Goal: Navigation & Orientation: Find specific page/section

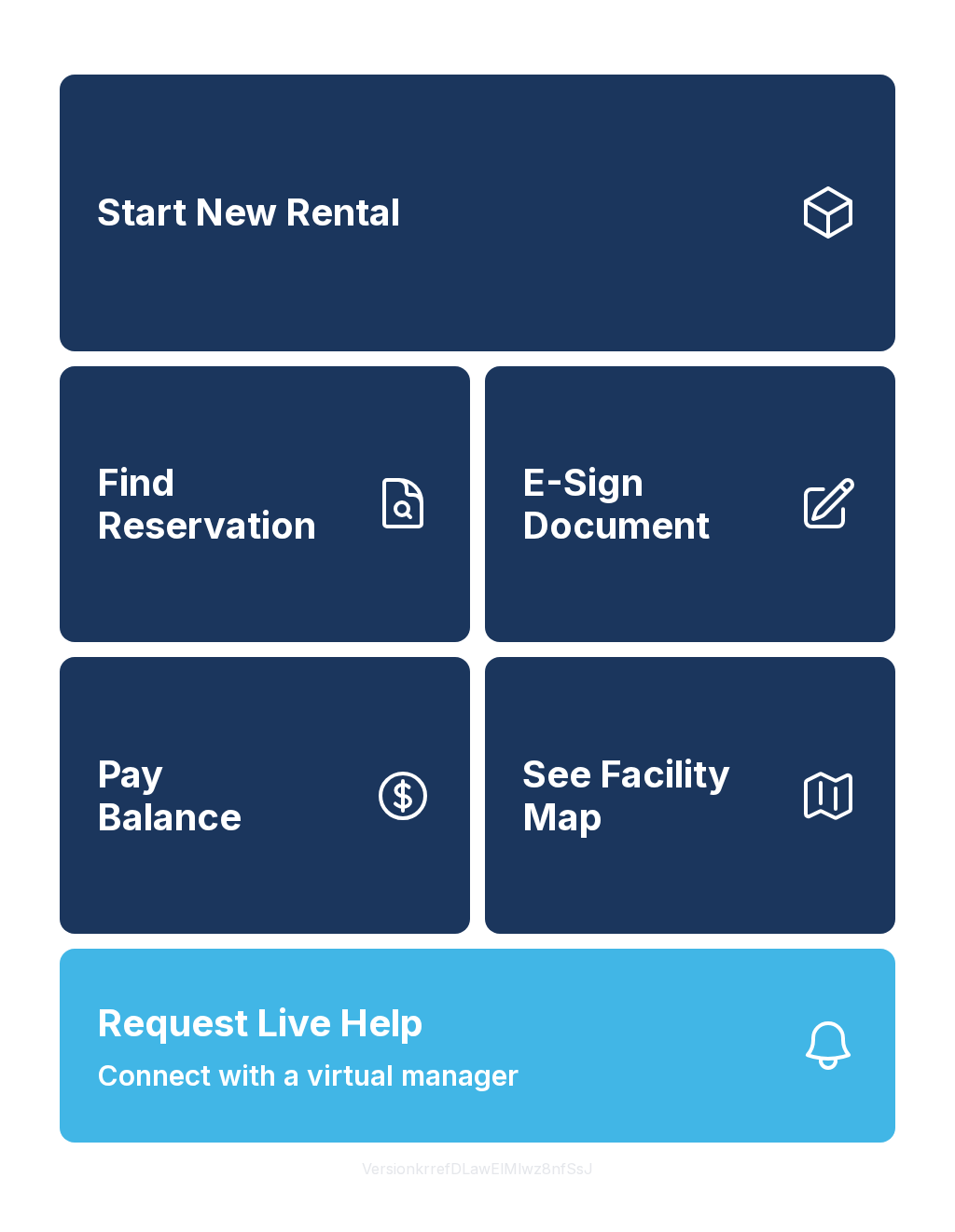
click at [553, 1195] on button "Version krrefDLawElMlwz8nfSsJ" at bounding box center [477, 1168] width 261 height 52
click at [551, 1195] on button "Version krrefDLawElMlwz8nfSsJ" at bounding box center [477, 1168] width 261 height 52
click at [550, 1195] on button "Version krrefDLawElMlwz8nfSsJ" at bounding box center [477, 1168] width 261 height 52
click at [545, 1195] on button "Version krrefDLawElMlwz8nfSsJ" at bounding box center [477, 1168] width 261 height 52
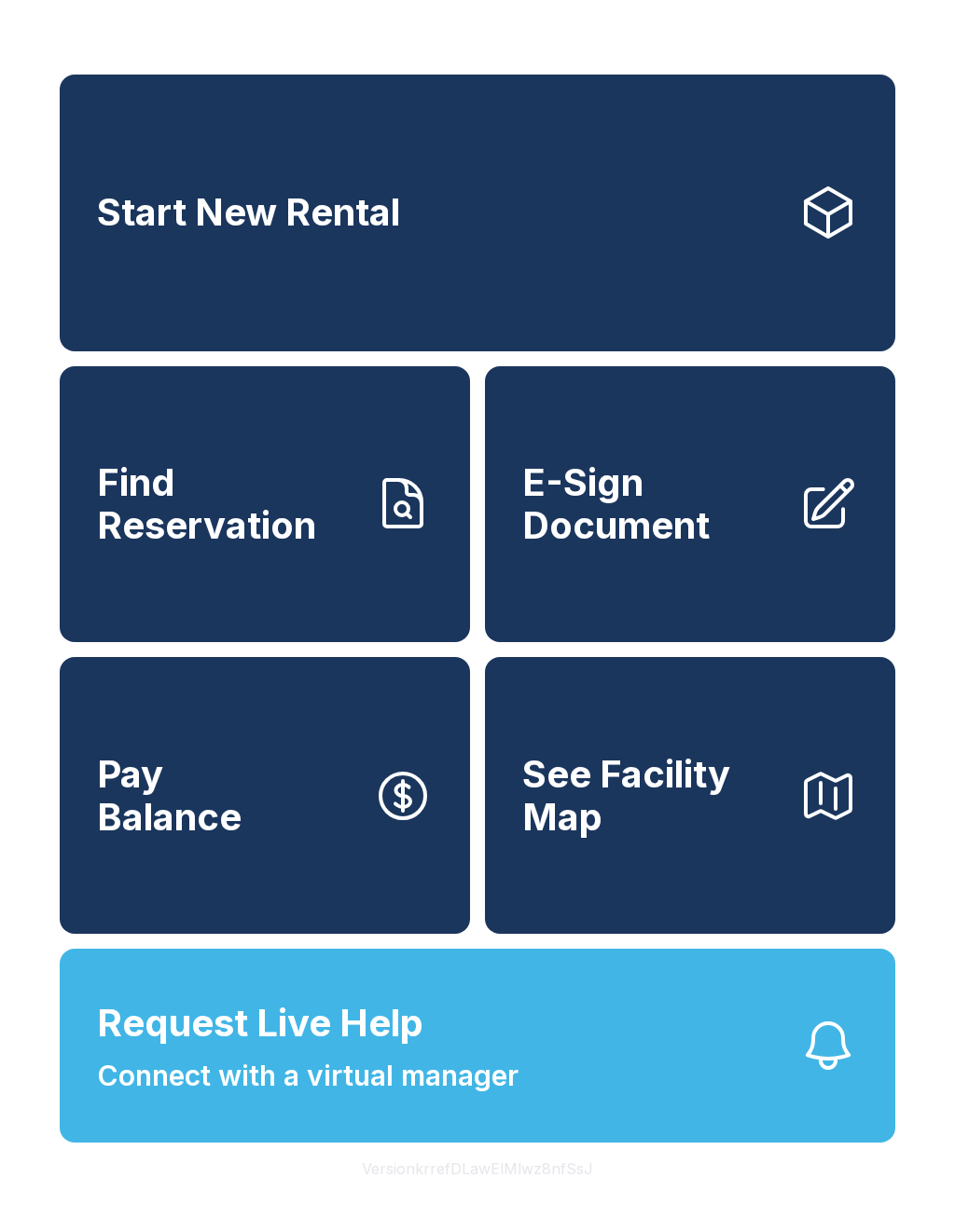
click at [544, 1195] on button "Version krrefDLawElMlwz8nfSsJ" at bounding box center [477, 1168] width 261 height 52
click at [542, 1195] on button "Version krrefDLawElMlwz8nfSsJ" at bounding box center [477, 1168] width 261 height 52
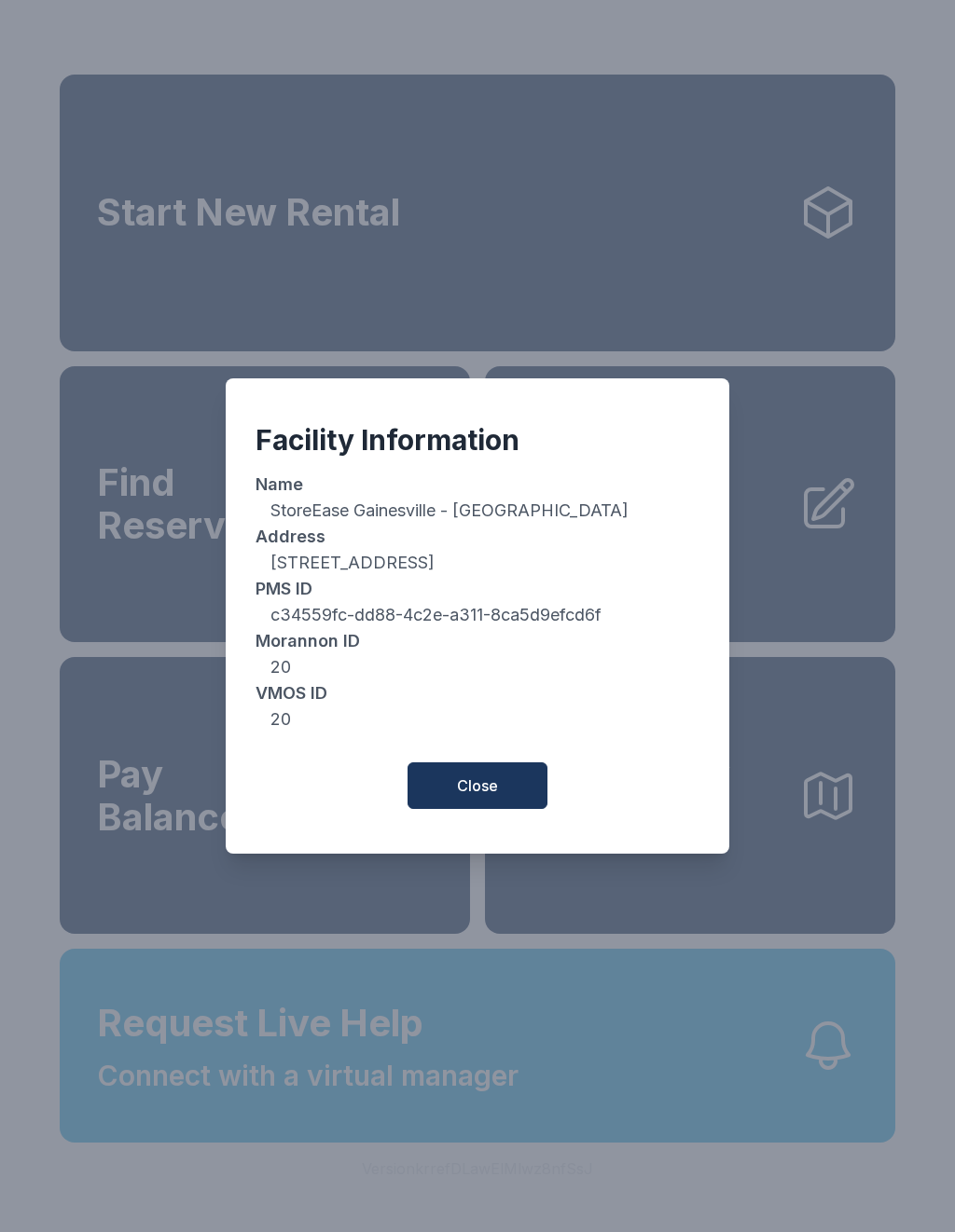
click at [500, 786] on button "Close" at bounding box center [478, 785] width 140 height 46
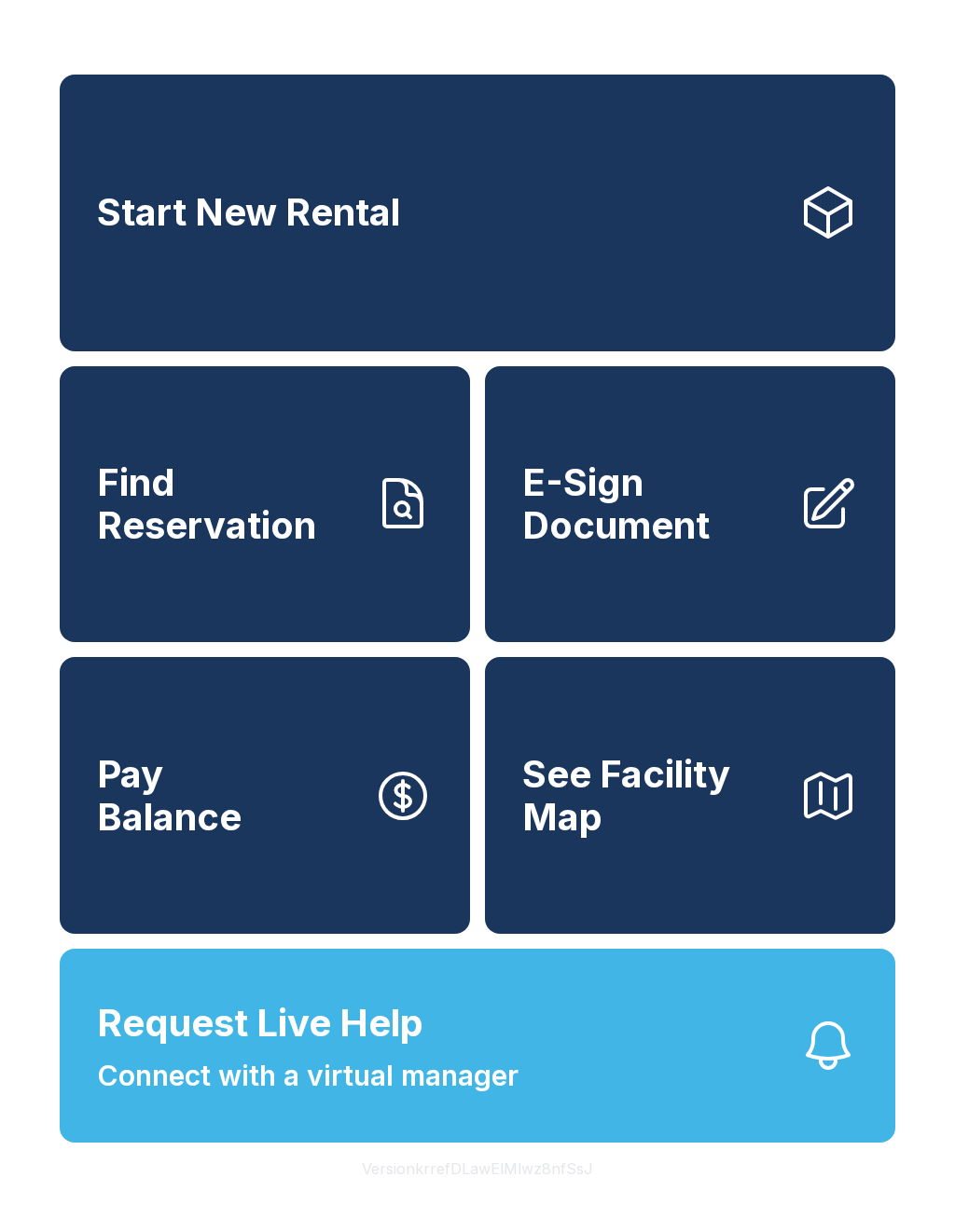
click at [451, 1195] on button "Version krrefDLawElMlwz8nfSsJ" at bounding box center [477, 1168] width 261 height 52
click at [450, 1195] on button "Version krrefDLawElMlwz8nfSsJ" at bounding box center [477, 1168] width 261 height 52
click at [448, 1195] on button "Version krrefDLawElMlwz8nfSsJ" at bounding box center [477, 1168] width 261 height 52
click at [464, 1195] on button "Version krrefDLawElMlwz8nfSsJ" at bounding box center [477, 1168] width 261 height 52
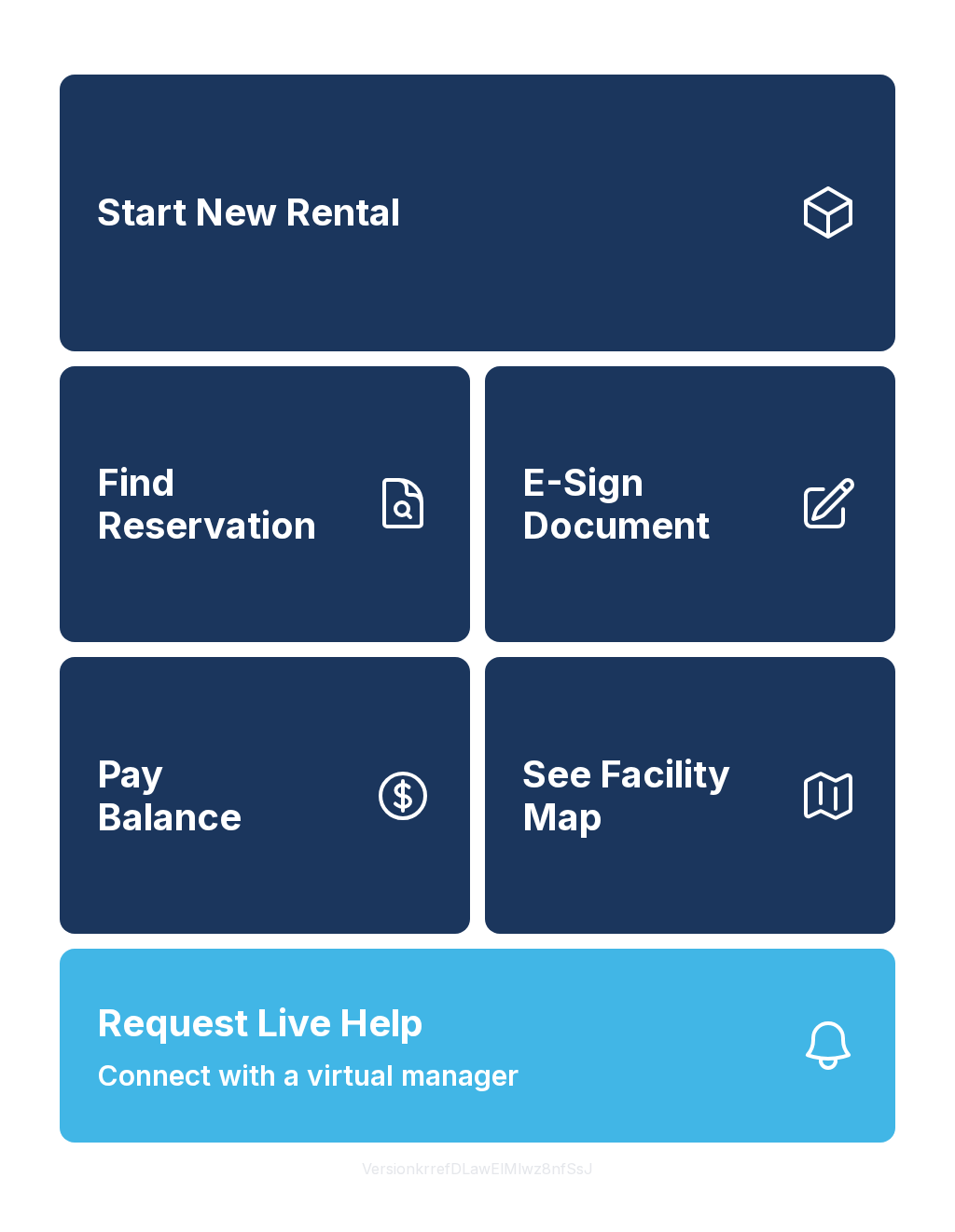
click at [464, 1195] on button "Version krrefDLawElMlwz8nfSsJ" at bounding box center [477, 1168] width 261 height 52
click at [480, 1195] on button "Version krrefDLawElMlwz8nfSsJ" at bounding box center [477, 1168] width 261 height 52
click at [547, 1195] on button "Version krrefDLawElMlwz8nfSsJ" at bounding box center [477, 1168] width 261 height 52
click at [550, 1195] on button "Version krrefDLawElMlwz8nfSsJ" at bounding box center [477, 1168] width 261 height 52
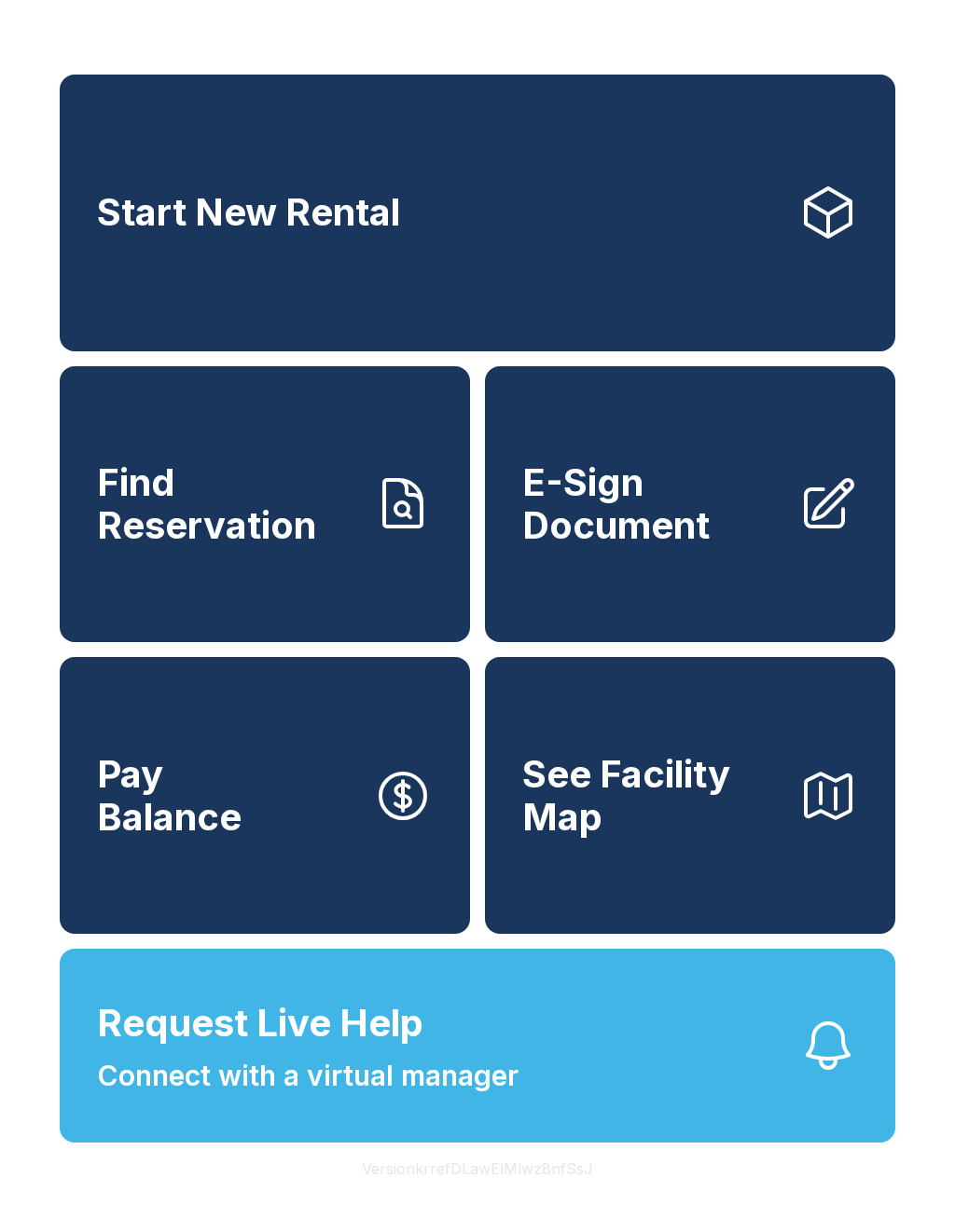
click at [549, 1195] on button "Version krrefDLawElMlwz8nfSsJ" at bounding box center [477, 1168] width 261 height 52
click at [548, 1195] on button "Version krrefDLawElMlwz8nfSsJ" at bounding box center [477, 1168] width 261 height 52
click at [547, 1195] on button "Version krrefDLawElMlwz8nfSsJ" at bounding box center [477, 1168] width 261 height 52
click at [545, 1195] on button "Version krrefDLawElMlwz8nfSsJ" at bounding box center [477, 1168] width 261 height 52
click at [554, 1195] on button "Version krrefDLawElMlwz8nfSsJ" at bounding box center [477, 1168] width 261 height 52
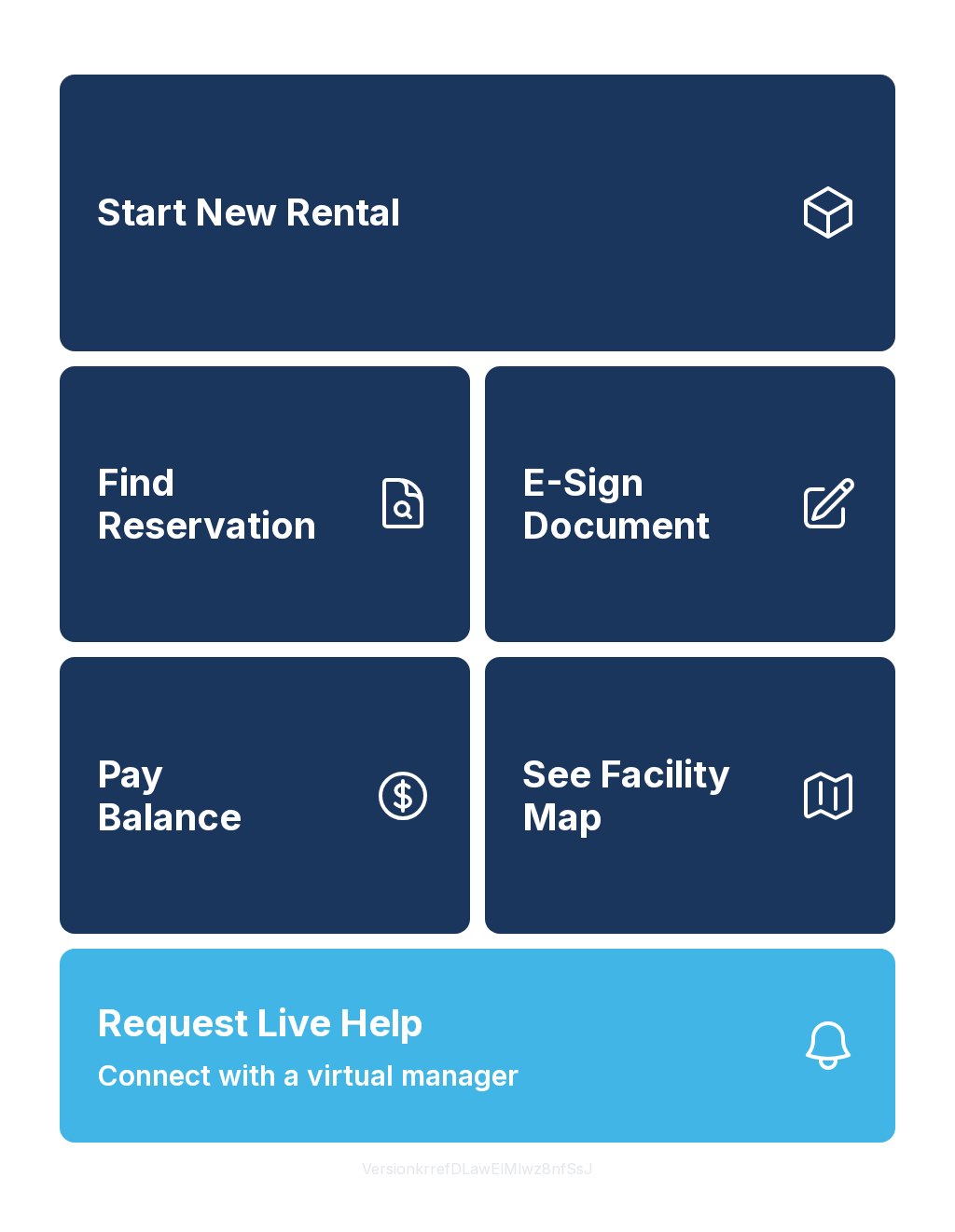
click at [553, 1195] on button "Version krrefDLawElMlwz8nfSsJ" at bounding box center [477, 1168] width 261 height 52
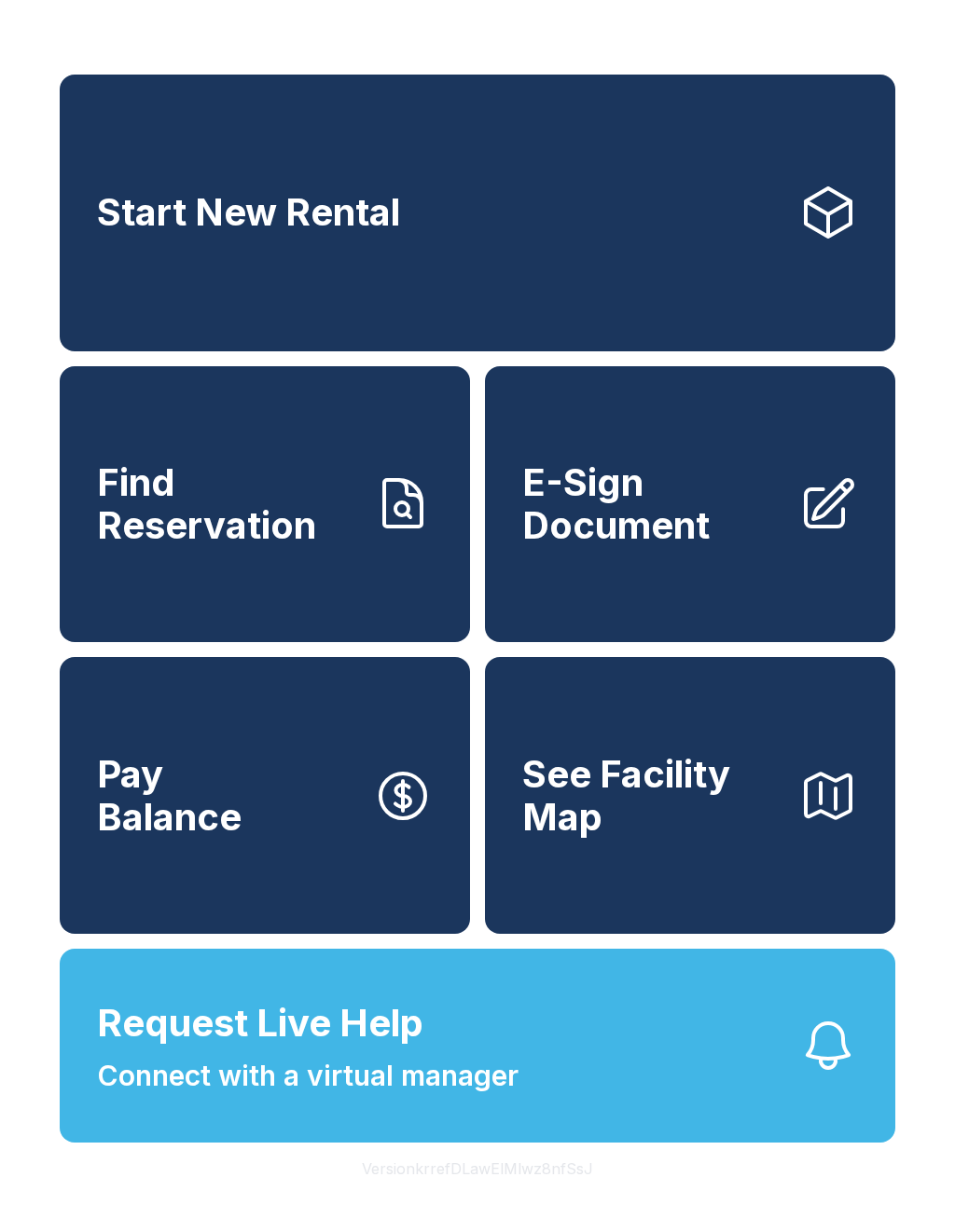
click at [545, 1195] on button "Version krrefDLawElMlwz8nfSsJ" at bounding box center [477, 1168] width 261 height 52
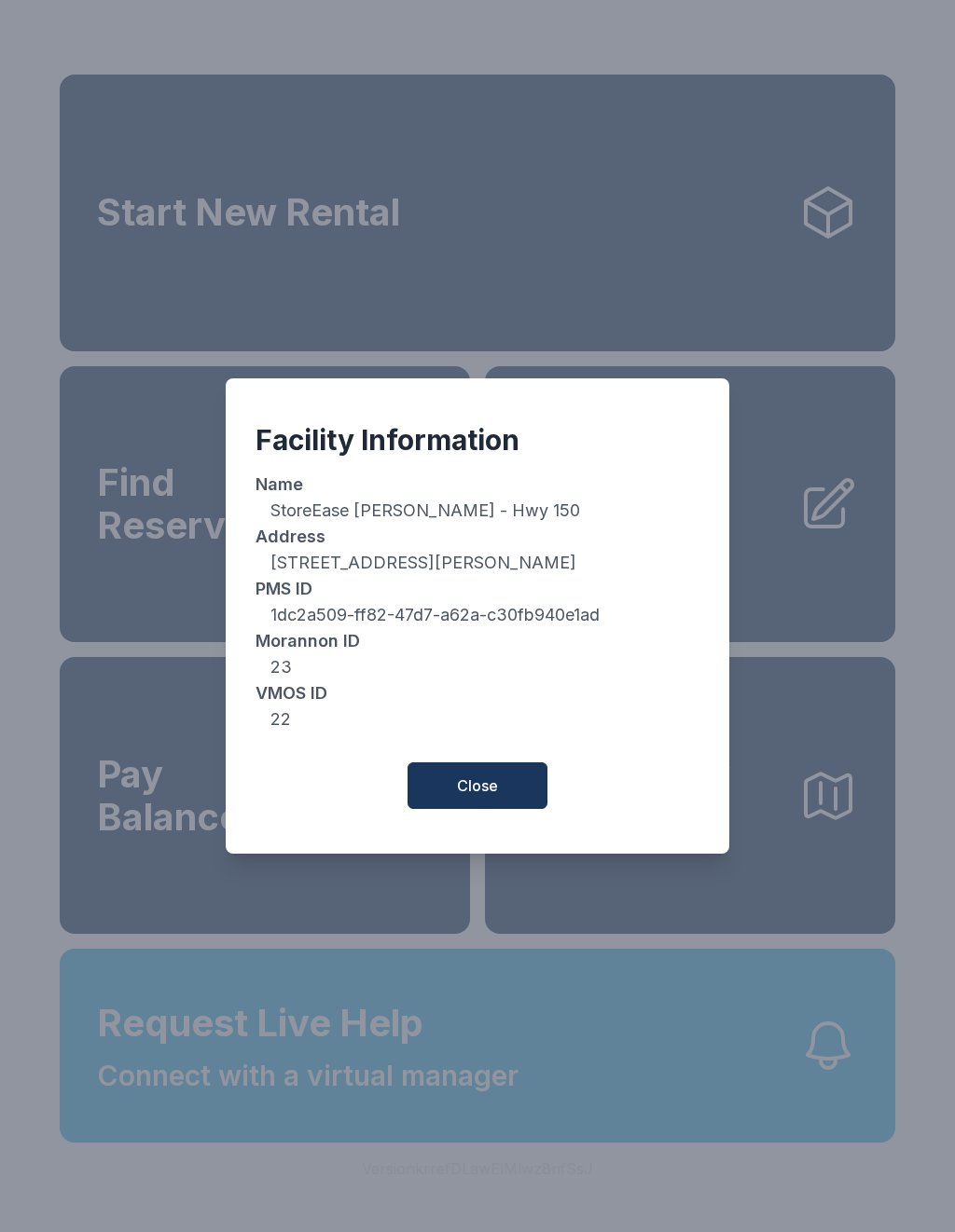
click at [454, 794] on button "Close" at bounding box center [478, 785] width 140 height 46
